Goal: Transaction & Acquisition: Download file/media

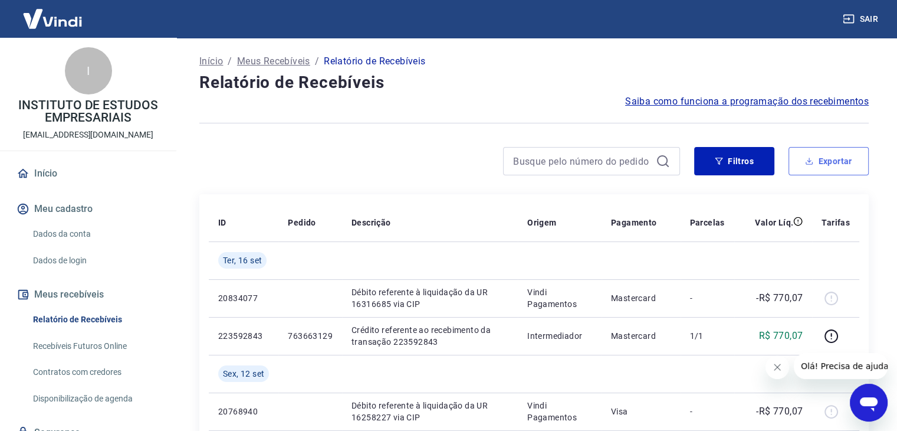
click at [821, 168] on button "Exportar" at bounding box center [829, 161] width 80 height 28
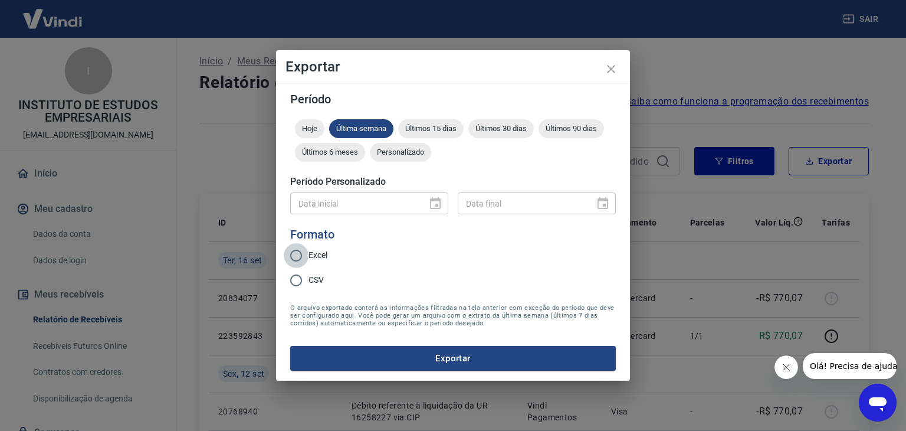
click at [301, 252] on input "Excel" at bounding box center [296, 255] width 25 height 25
radio input "true"
click at [415, 159] on div "Personalizado" at bounding box center [400, 152] width 61 height 19
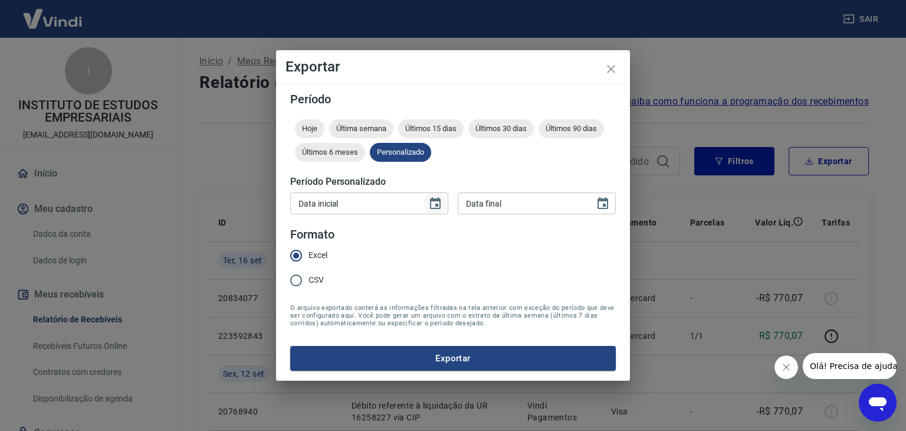
click at [434, 208] on icon "Choose date" at bounding box center [435, 203] width 11 height 12
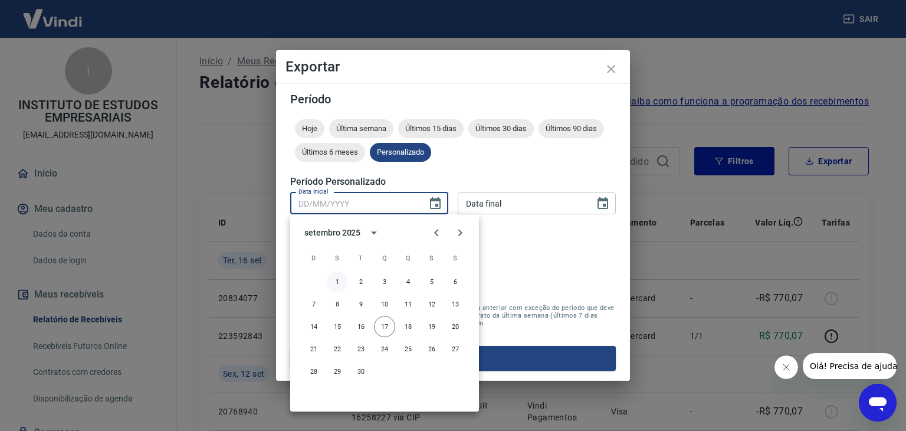
click at [340, 279] on button "1" at bounding box center [337, 281] width 21 height 21
type input "[DATE]"
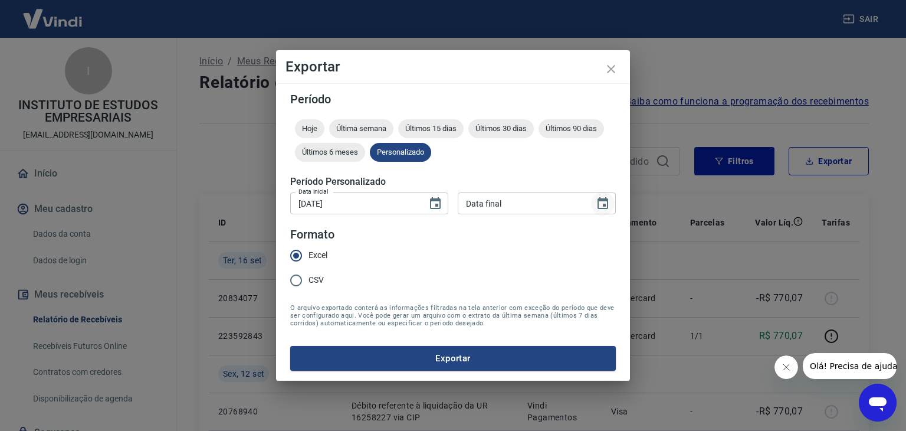
click at [595, 201] on button "Choose date" at bounding box center [603, 204] width 24 height 24
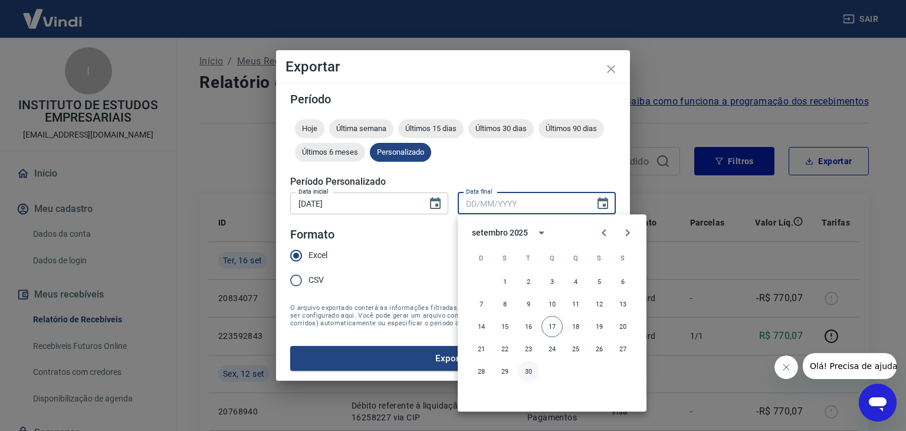
click at [533, 369] on button "30" at bounding box center [528, 370] width 21 height 21
type input "[DATE]"
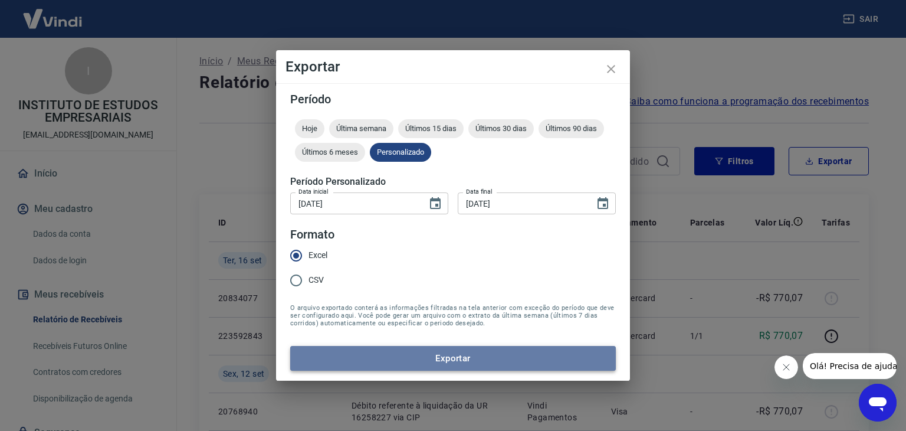
click at [392, 356] on button "Exportar" at bounding box center [453, 358] width 326 height 25
